Goal: Check status: Check status

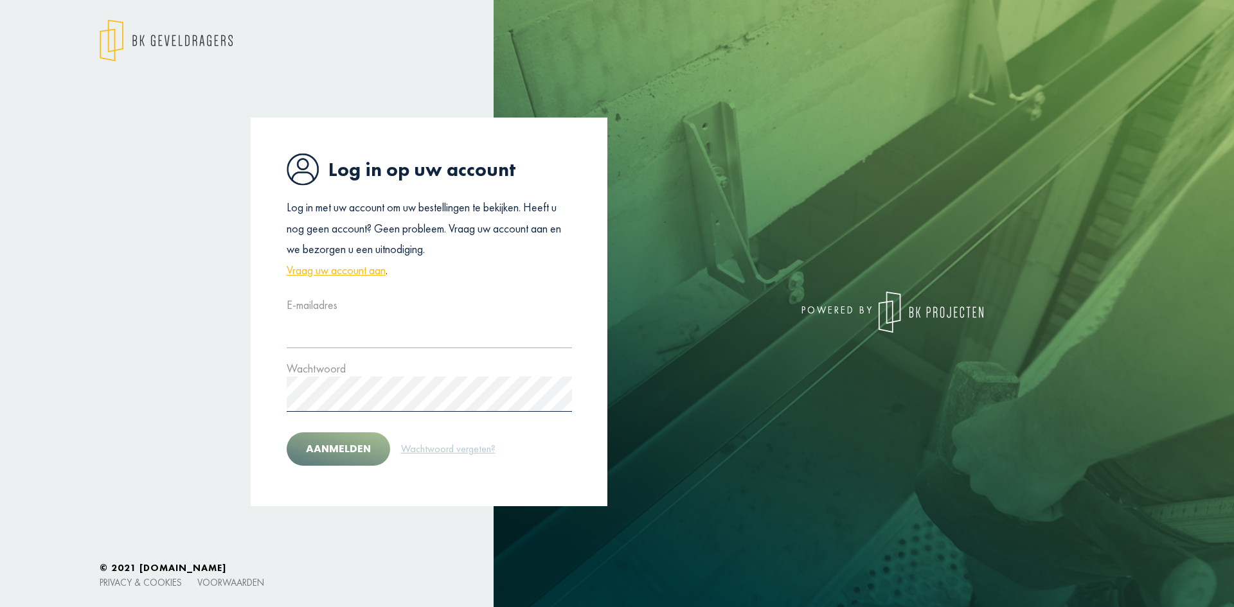
type input "**********"
click at [344, 445] on button "Aanmelden" at bounding box center [338, 448] width 103 height 33
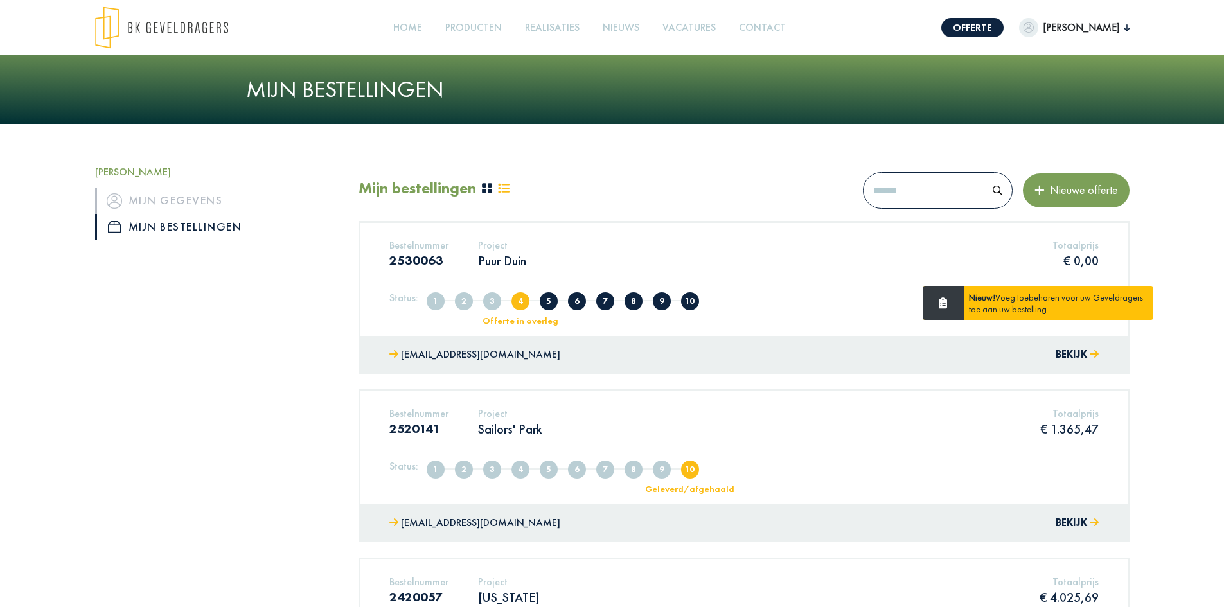
click at [550, 302] on span "5" at bounding box center [549, 301] width 18 height 18
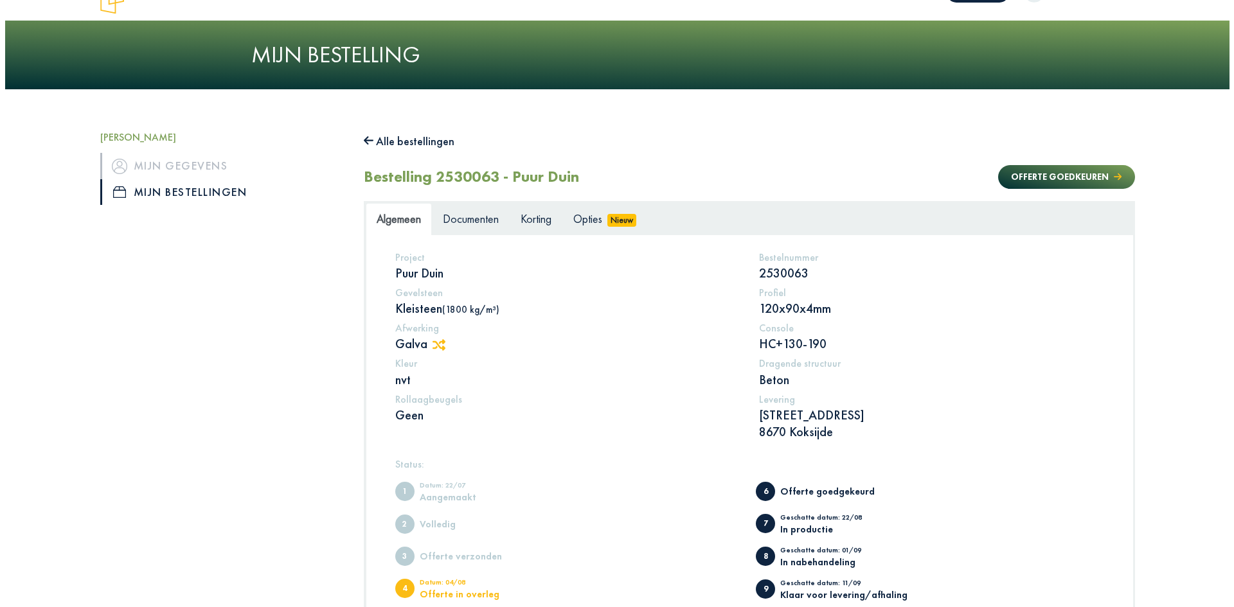
scroll to position [22, 0]
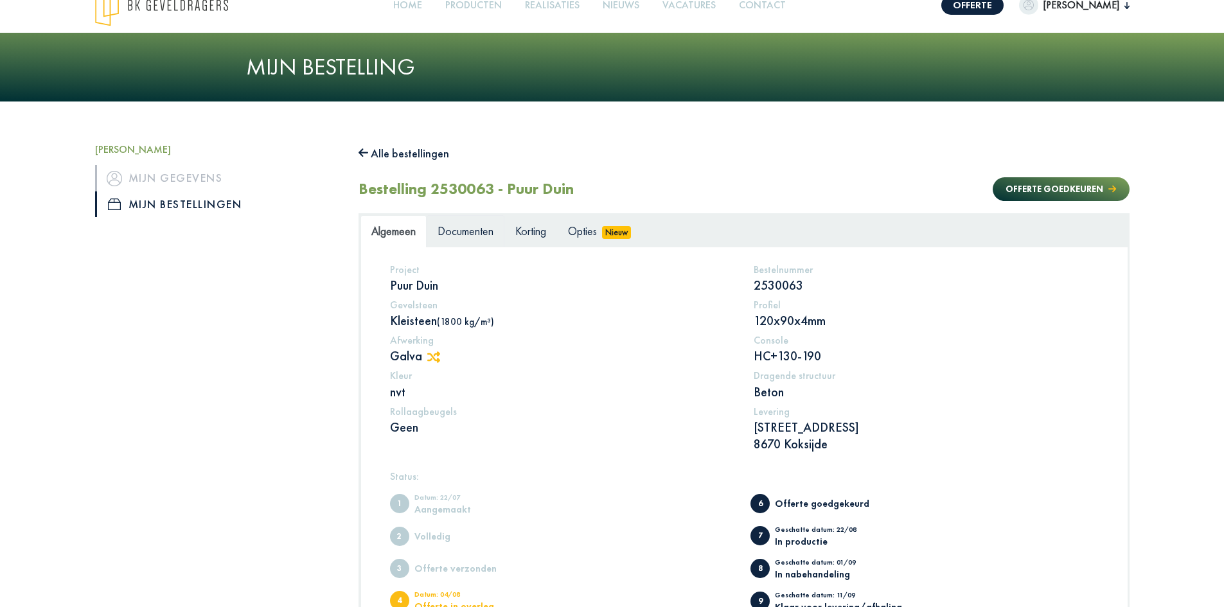
click at [447, 230] on span "Documenten" at bounding box center [466, 231] width 56 height 15
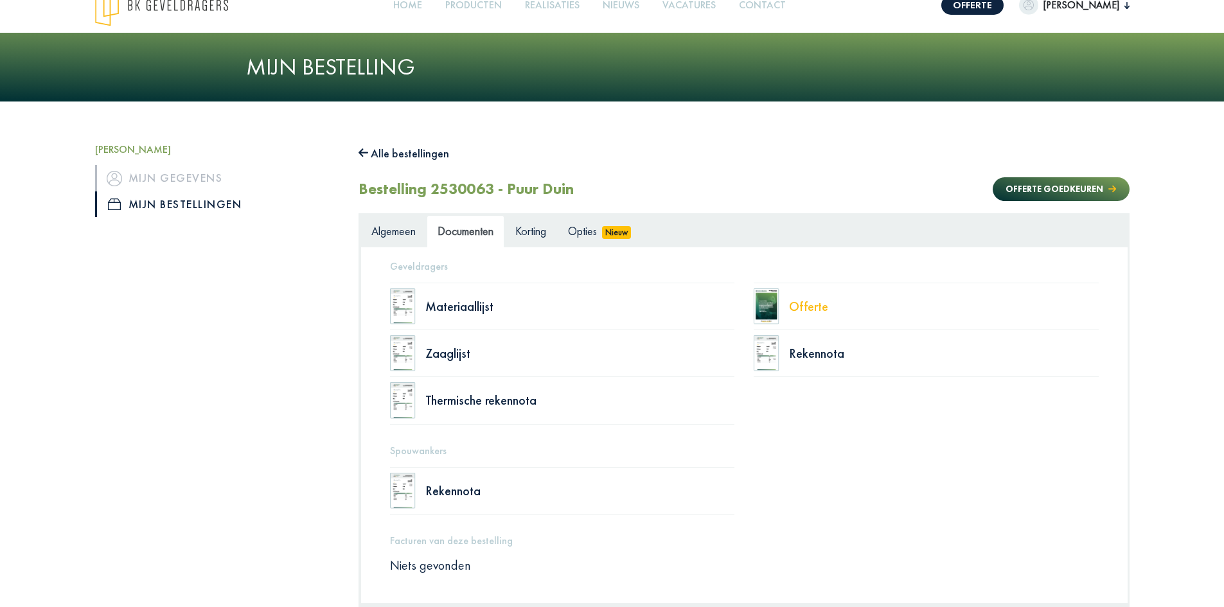
click at [806, 307] on div "Offerte" at bounding box center [944, 306] width 310 height 13
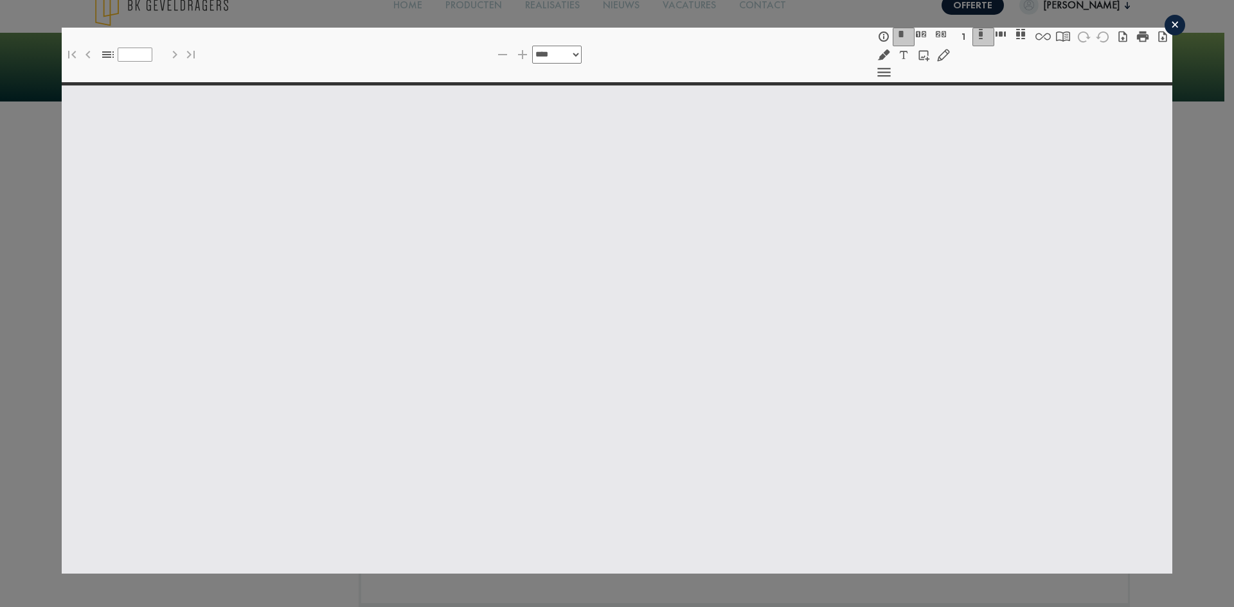
select select "******"
type input "*"
select select "****"
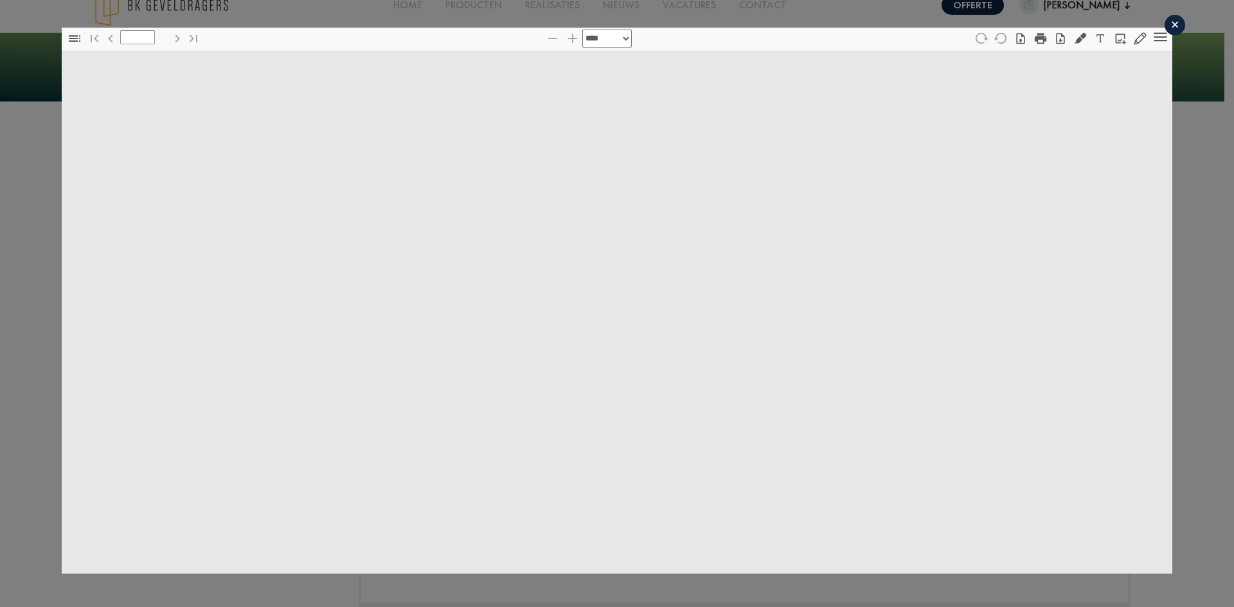
type input "*"
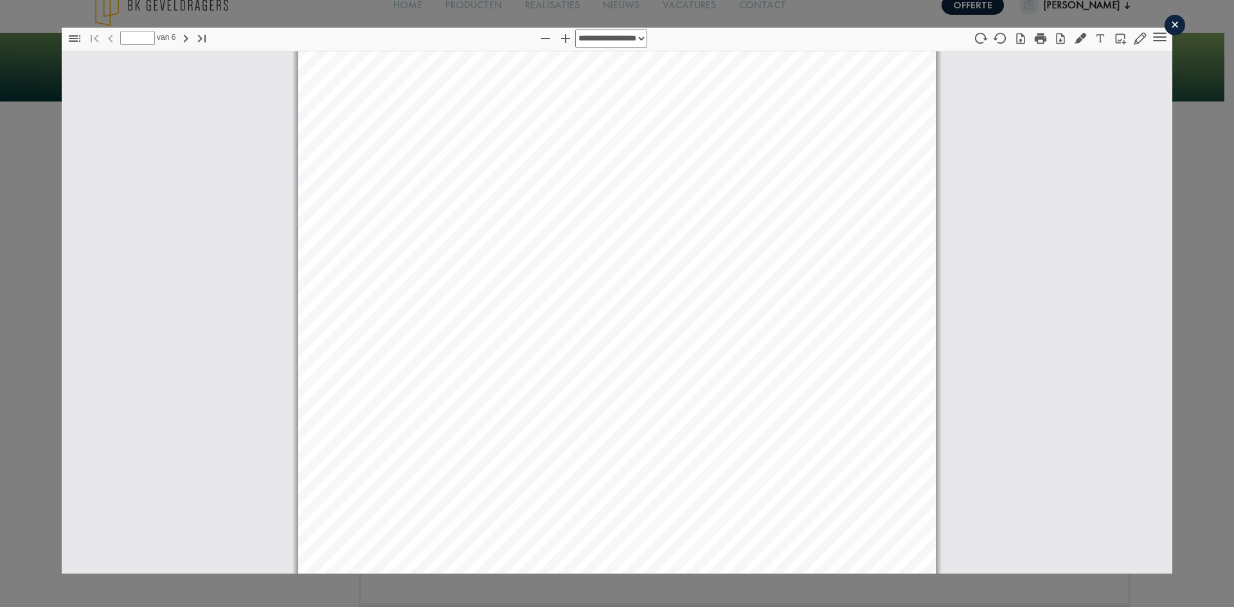
select select "****"
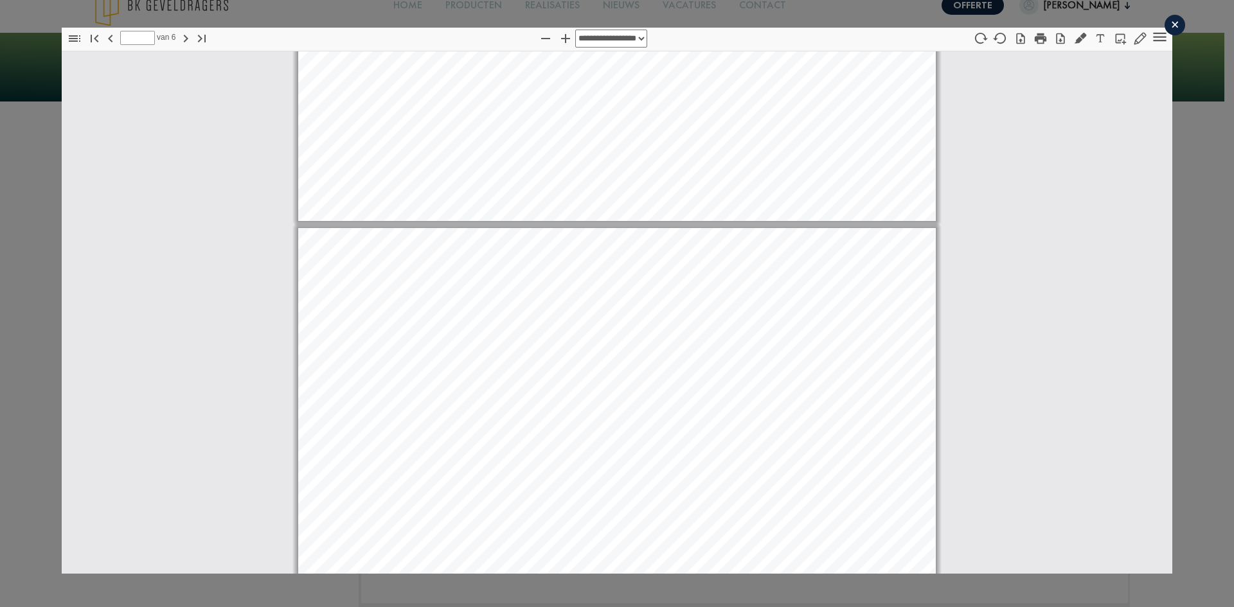
scroll to position [2094, 0]
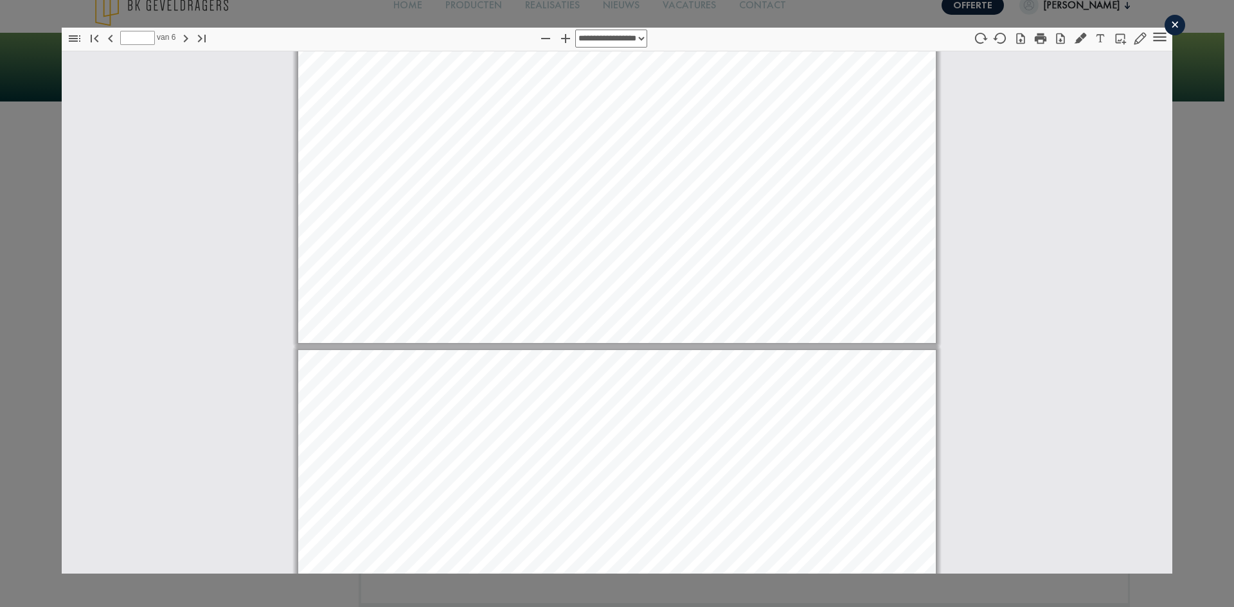
type input "*"
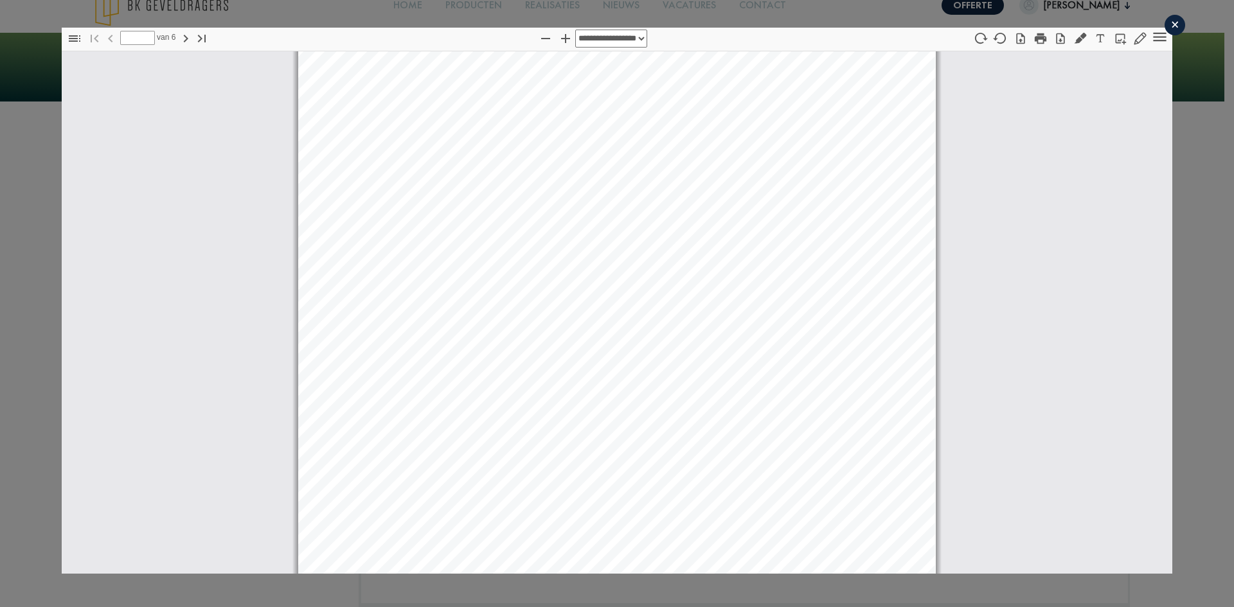
scroll to position [0, 0]
click at [1167, 26] on div "×" at bounding box center [1174, 25] width 21 height 21
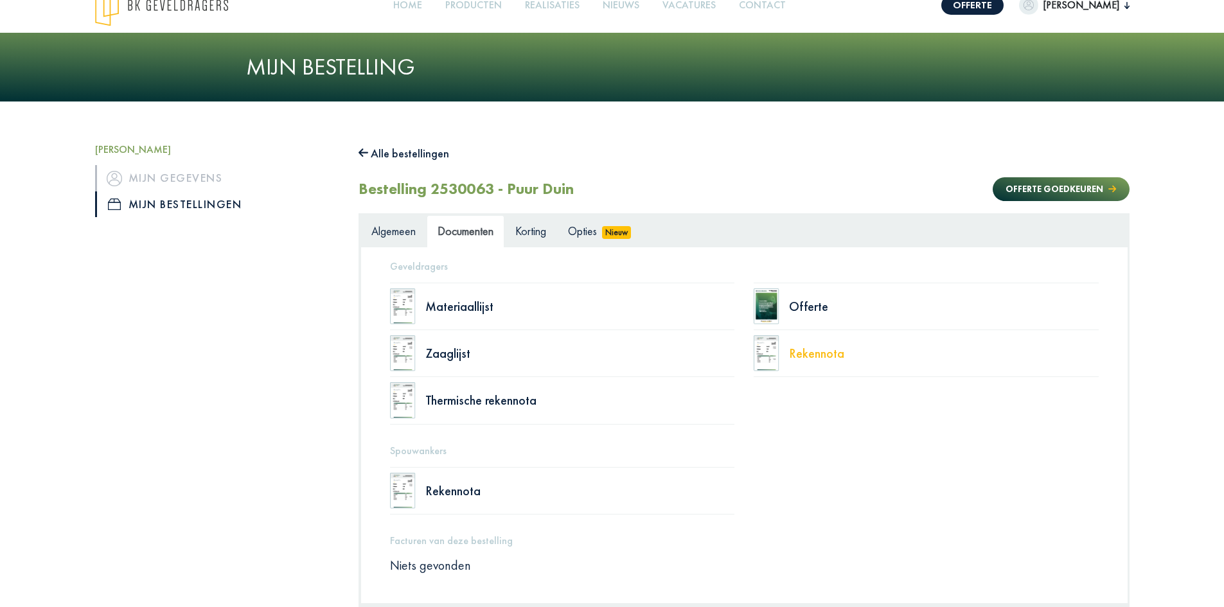
click at [807, 359] on div "Rekennota" at bounding box center [944, 353] width 310 height 13
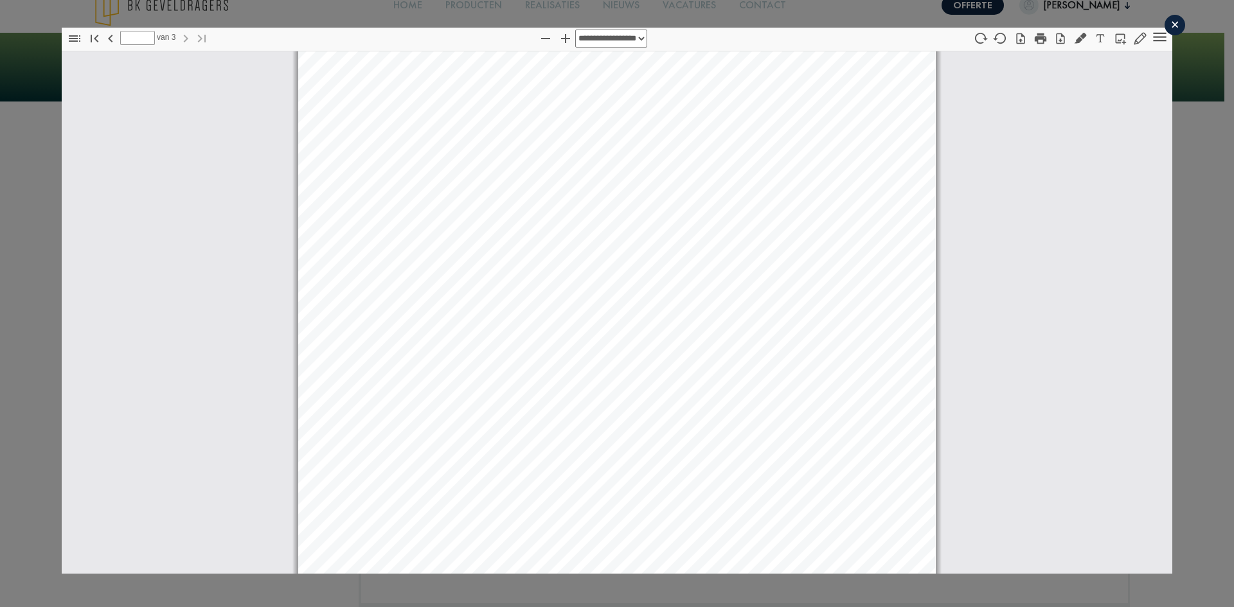
scroll to position [2208, 0]
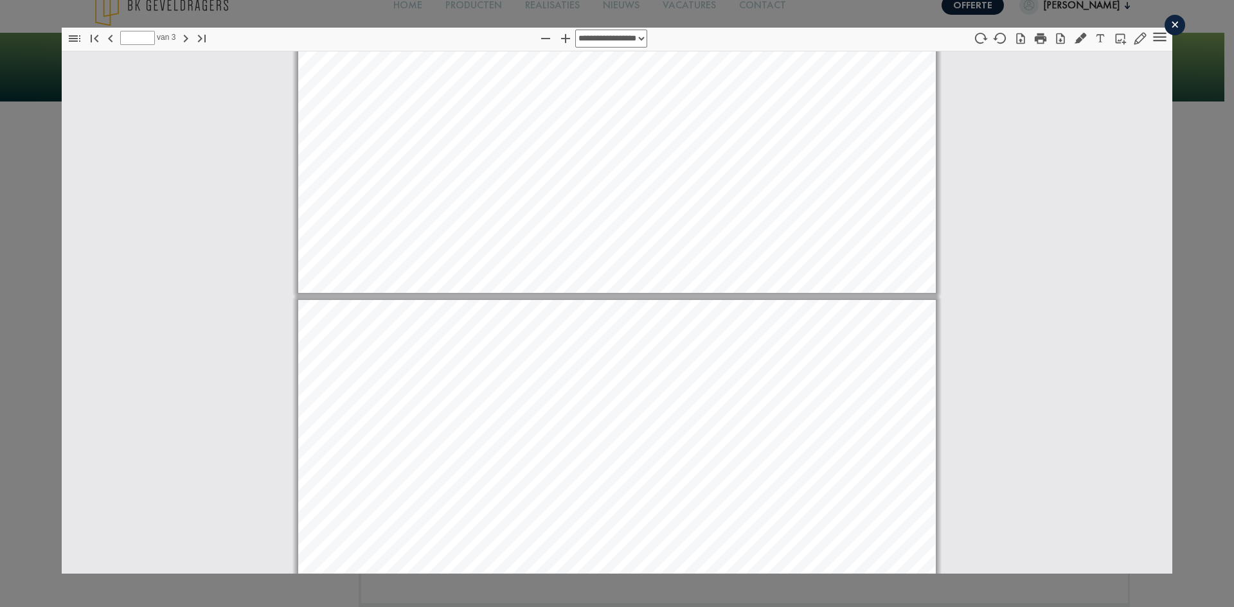
type input "*"
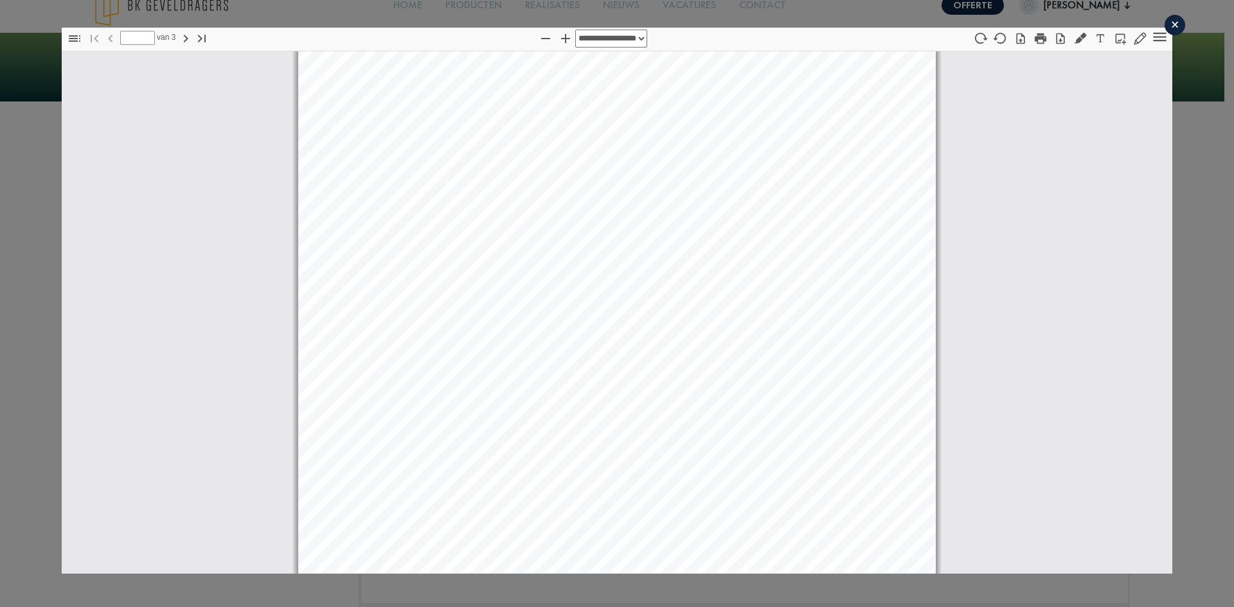
scroll to position [0, 0]
click at [1164, 28] on div "×" at bounding box center [1174, 25] width 21 height 21
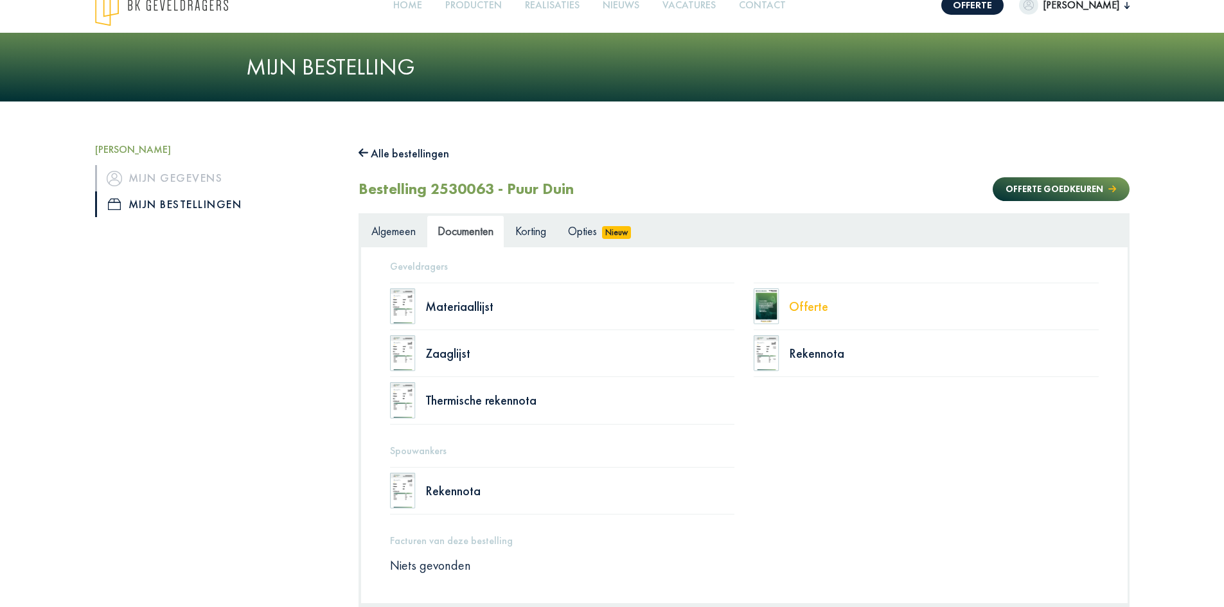
click at [802, 312] on div "Offerte" at bounding box center [944, 306] width 310 height 13
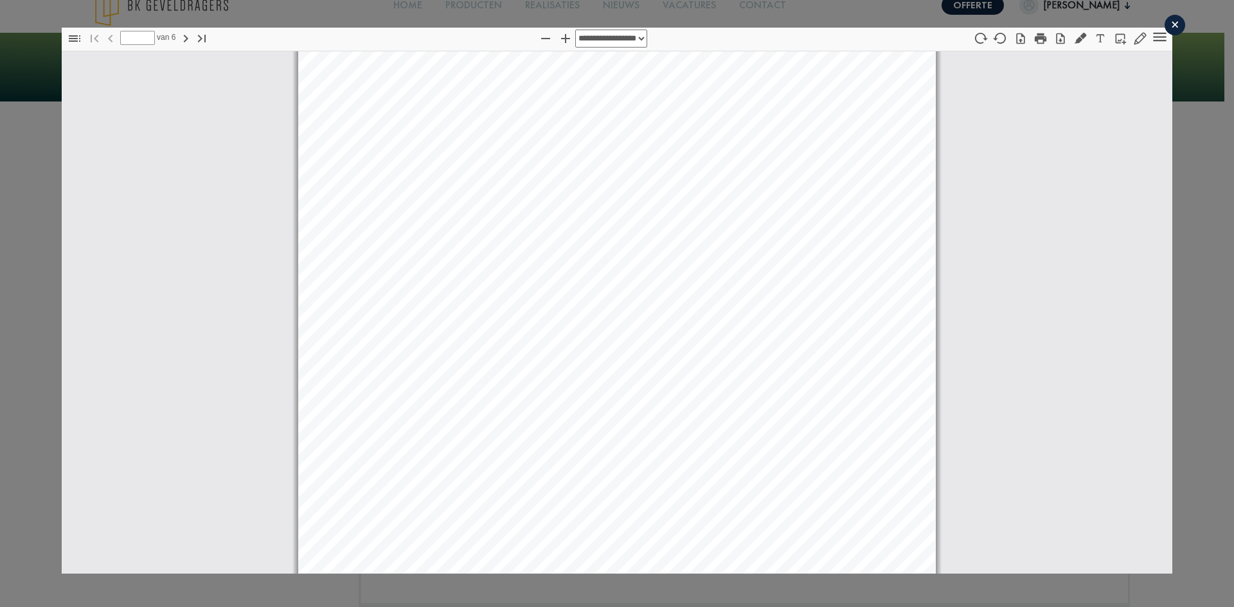
scroll to position [199, 0]
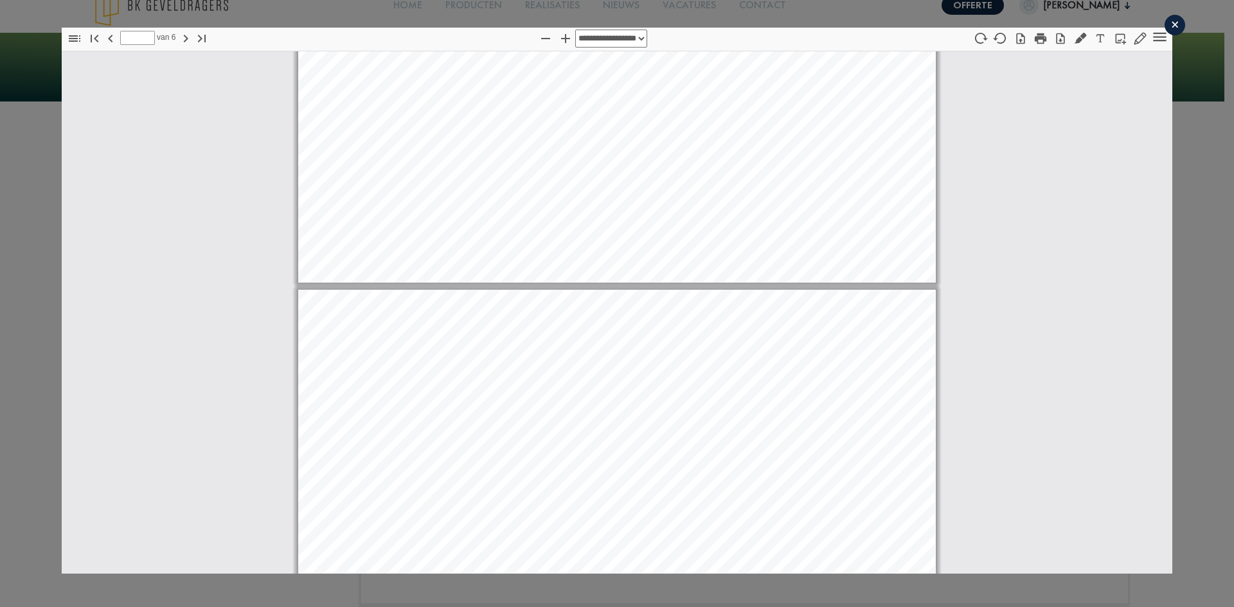
type input "*"
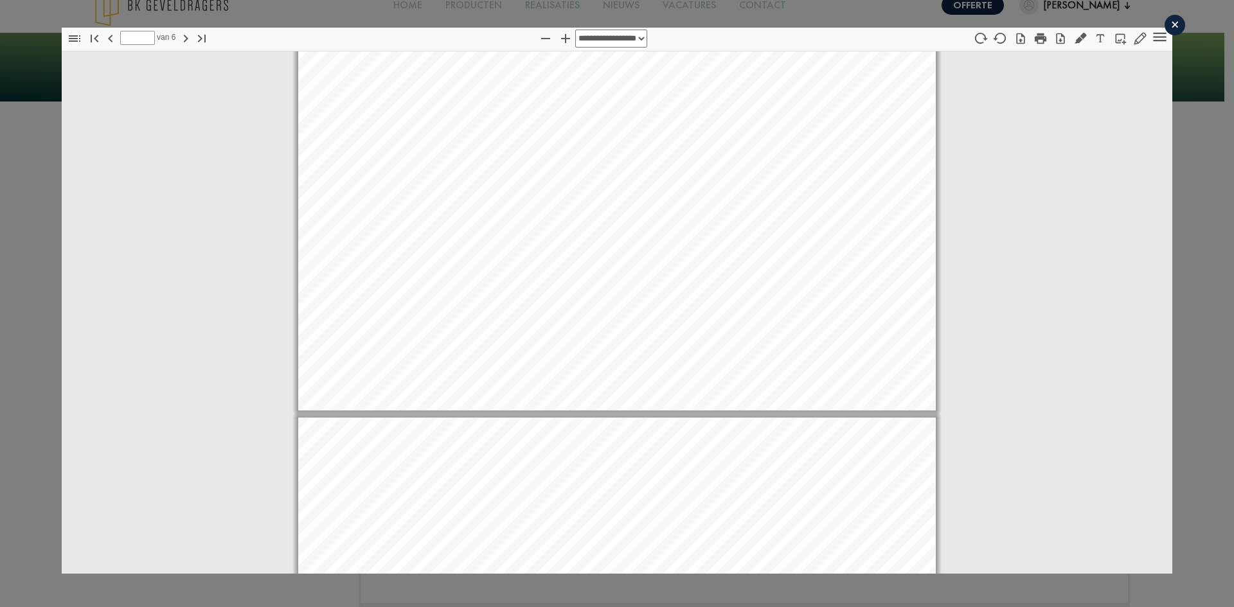
scroll to position [3733, 0]
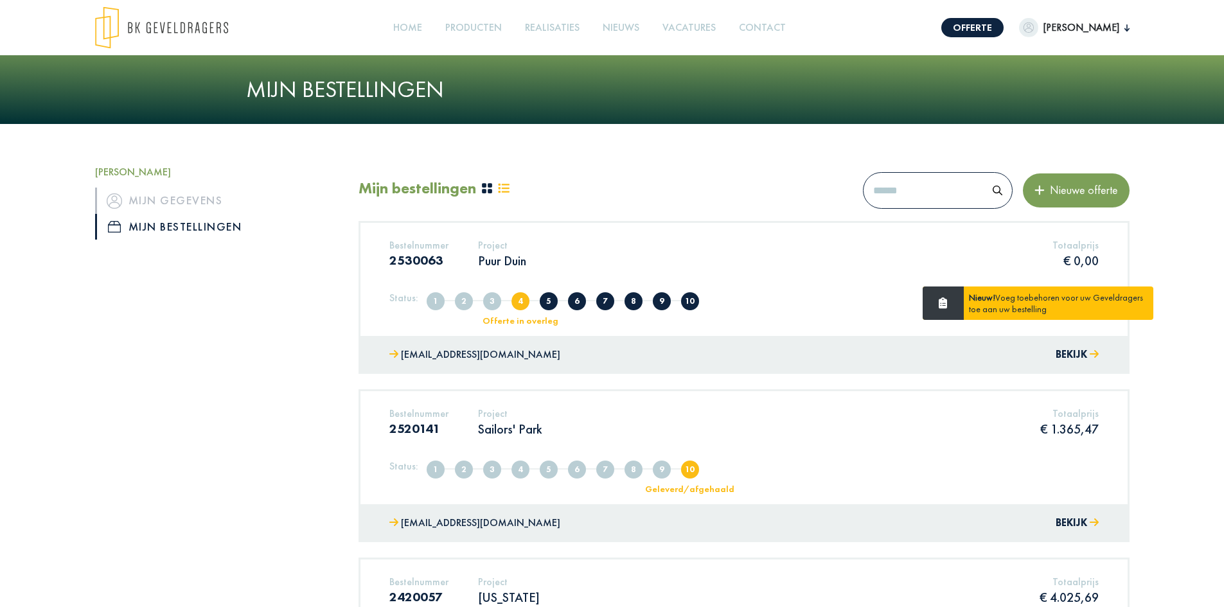
click at [546, 304] on span "5" at bounding box center [549, 301] width 18 height 18
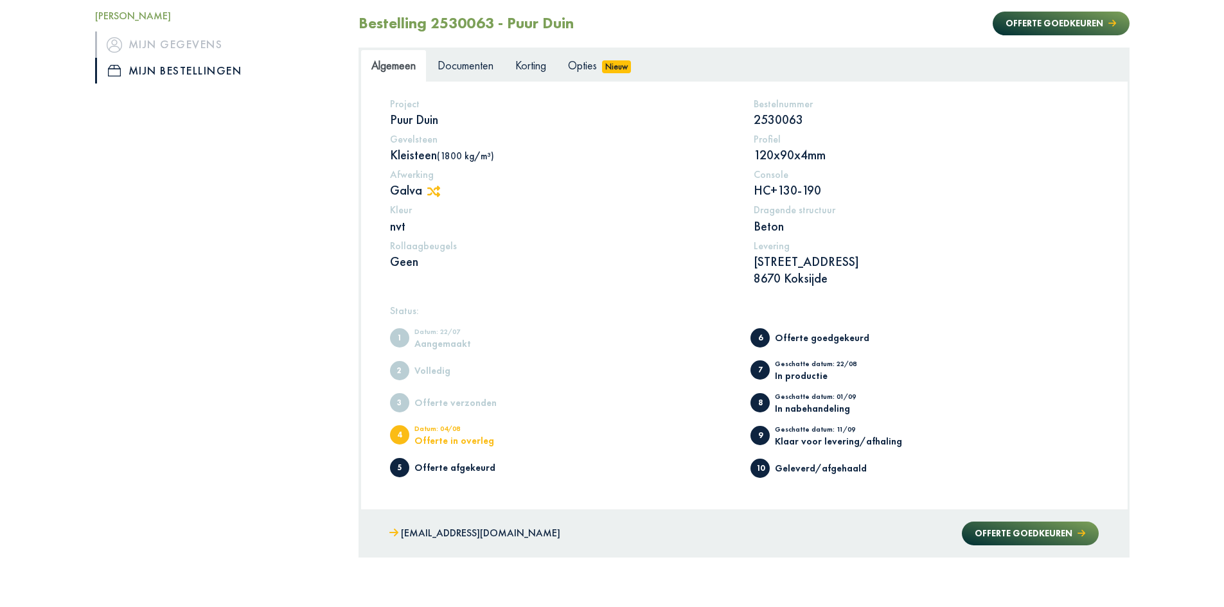
scroll to position [193, 0]
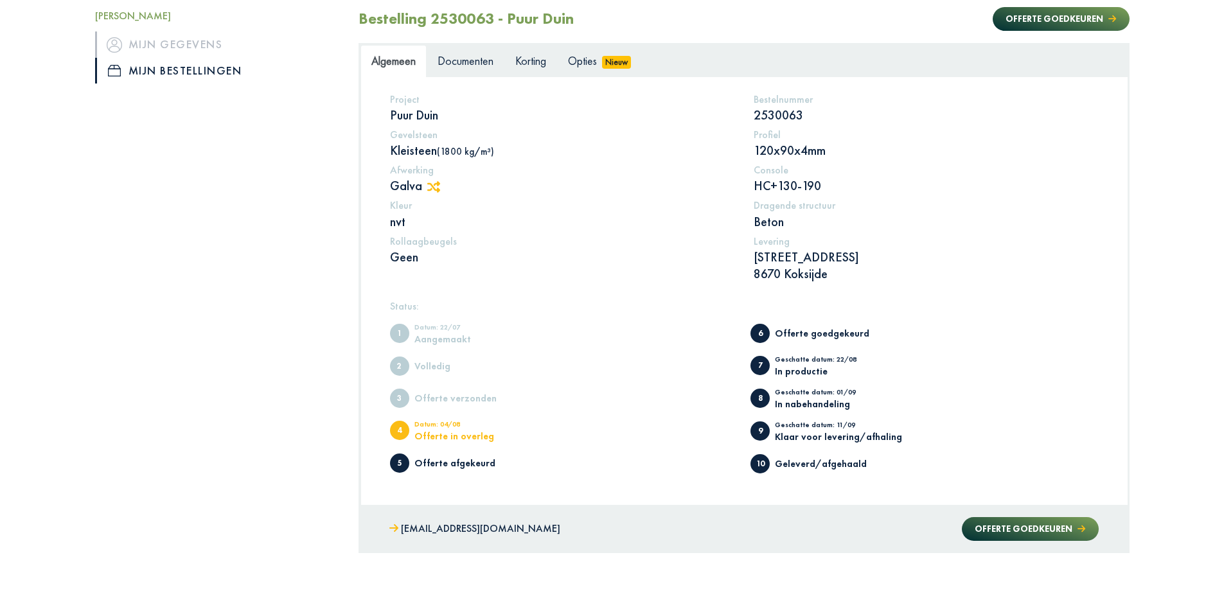
click at [199, 207] on div "Welkom, [PERSON_NAME] gegevens Mijn bestellingen" at bounding box center [216, 263] width 263 height 580
click at [167, 72] on link "Mijn bestellingen" at bounding box center [217, 71] width 244 height 26
